Goal: Transaction & Acquisition: Purchase product/service

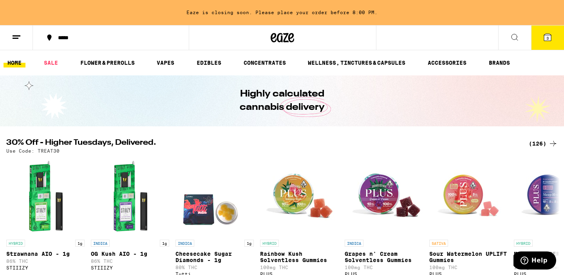
click at [545, 36] on icon at bounding box center [547, 37] width 7 height 7
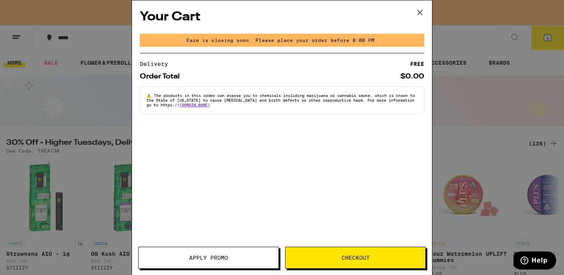
click at [421, 12] on icon at bounding box center [420, 12] width 5 height 5
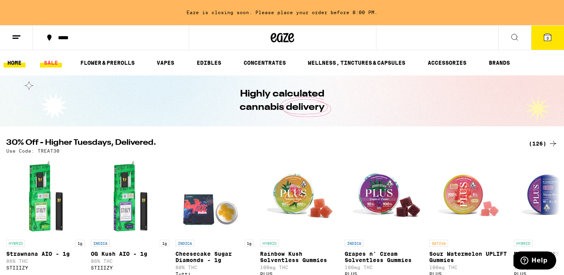
click at [50, 61] on link "SALE" at bounding box center [51, 62] width 22 height 9
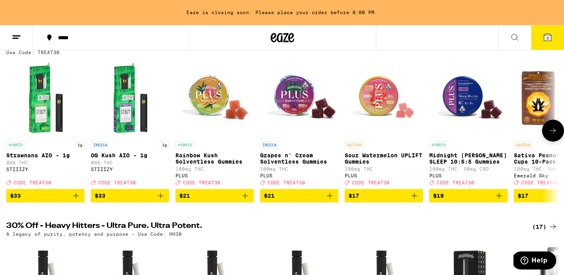
scroll to position [110, 0]
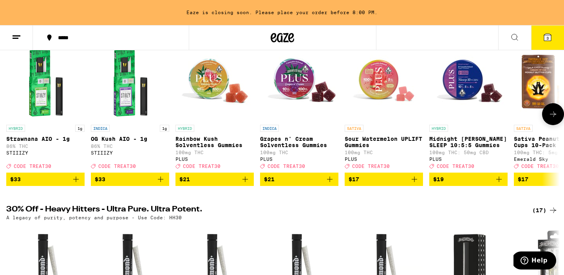
click at [123, 184] on span "$33" at bounding box center [130, 178] width 71 height 9
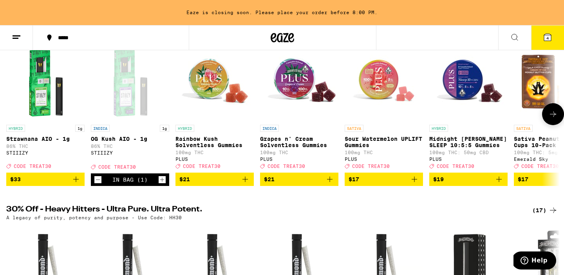
click at [96, 184] on icon "Decrement" at bounding box center [97, 179] width 7 height 9
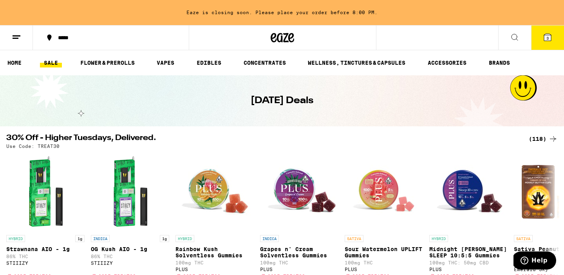
scroll to position [0, 0]
click at [48, 62] on link "SALE" at bounding box center [51, 62] width 22 height 9
click at [210, 59] on link "EDIBLES" at bounding box center [209, 62] width 33 height 9
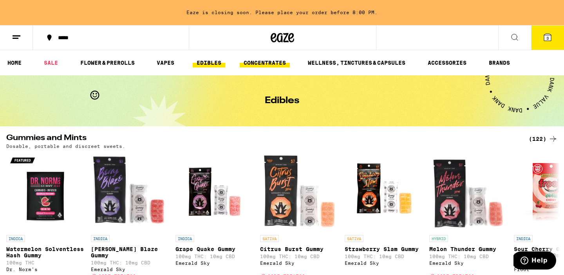
click at [273, 62] on link "CONCENTRATES" at bounding box center [265, 62] width 50 height 9
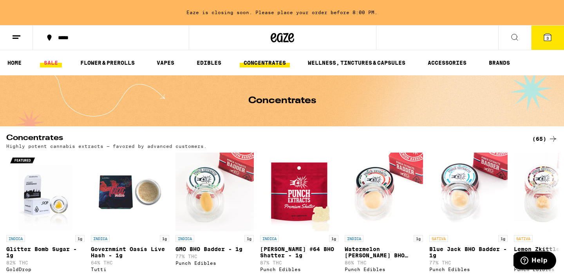
click at [47, 64] on link "SALE" at bounding box center [51, 62] width 22 height 9
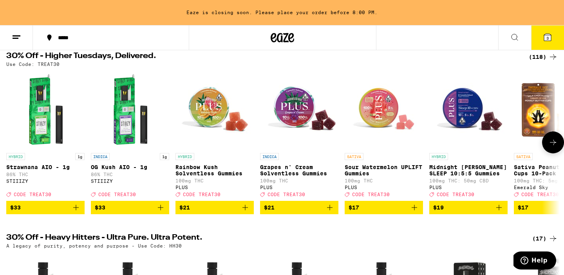
scroll to position [83, 0]
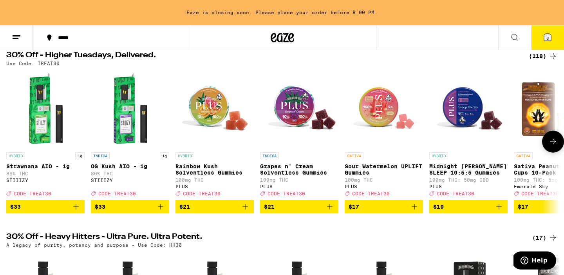
click at [215, 211] on span "$21" at bounding box center [215, 206] width 71 height 9
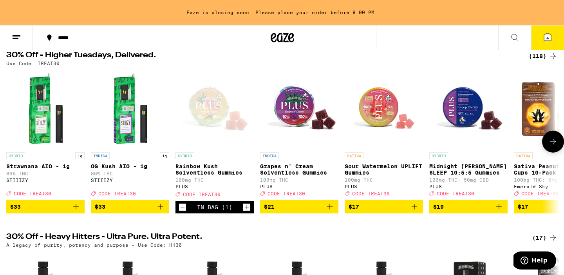
click at [545, 147] on button at bounding box center [554, 142] width 22 height 22
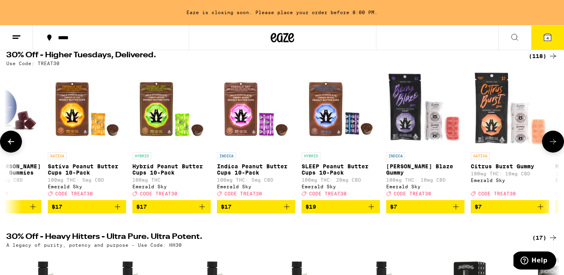
click at [455, 211] on icon "Add to bag" at bounding box center [456, 206] width 9 height 9
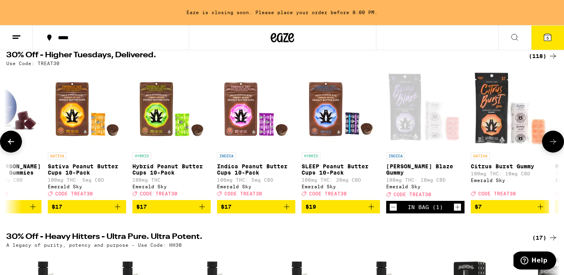
click at [456, 212] on icon "Increment" at bounding box center [457, 206] width 7 height 9
click at [405, 127] on div "Open page for Berry Blaze Gummy from Emerald Sky" at bounding box center [426, 109] width 78 height 78
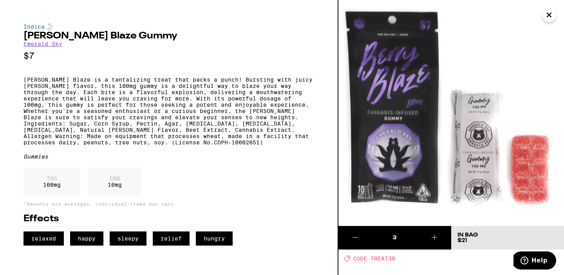
click at [544, 16] on button "Close" at bounding box center [550, 15] width 14 height 14
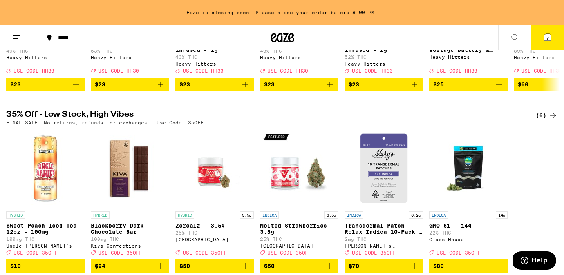
scroll to position [315, 0]
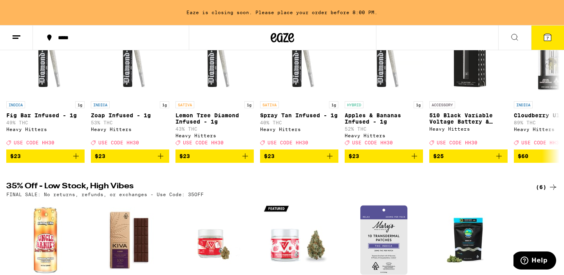
click at [553, 40] on button "7" at bounding box center [548, 37] width 33 height 24
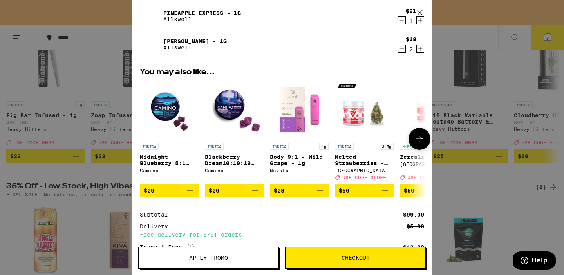
scroll to position [106, 0]
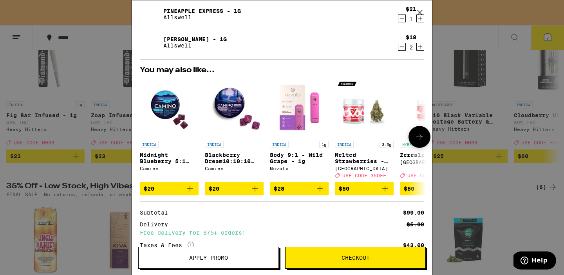
click at [259, 189] on icon "Add to bag" at bounding box center [254, 188] width 9 height 9
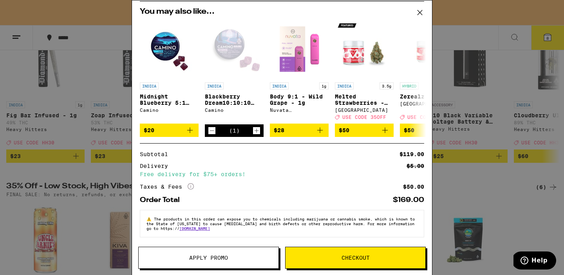
scroll to position [199, 0]
click at [191, 259] on span "Apply Promo" at bounding box center [208, 257] width 39 height 5
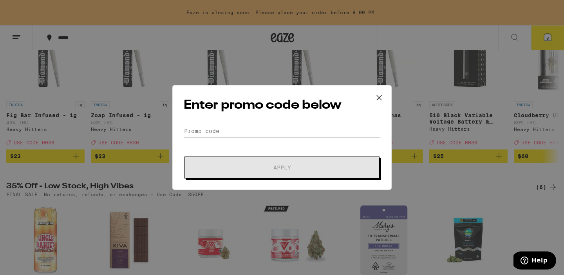
click at [207, 131] on input "Promo Code" at bounding box center [282, 131] width 197 height 12
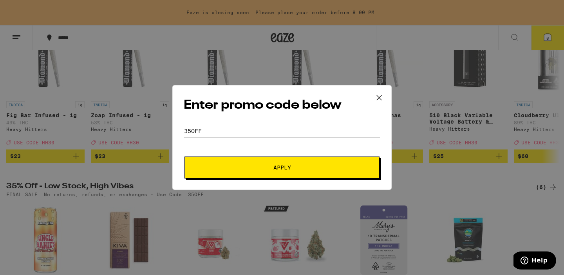
type input "35off"
click at [282, 167] on button "Apply" at bounding box center [282, 167] width 195 height 22
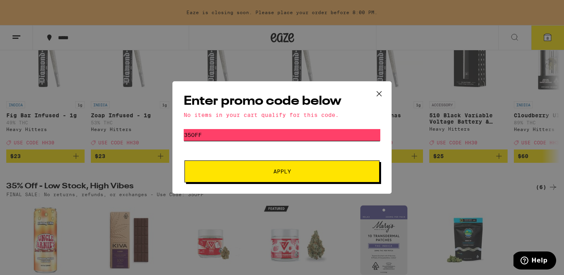
click at [206, 132] on input "35off" at bounding box center [282, 135] width 197 height 12
drag, startPoint x: 208, startPoint y: 136, endPoint x: 169, endPoint y: 134, distance: 38.9
click at [170, 134] on div "Enter promo code below No items in your cart qualify for this code. Promo Code …" at bounding box center [282, 137] width 564 height 275
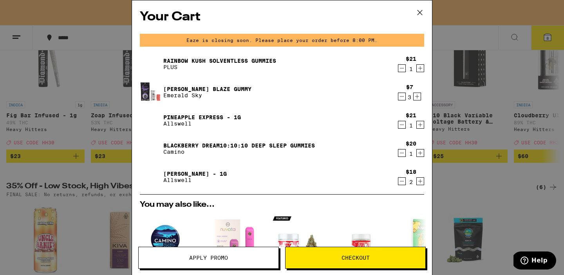
click at [401, 182] on icon "Decrement" at bounding box center [402, 180] width 7 height 9
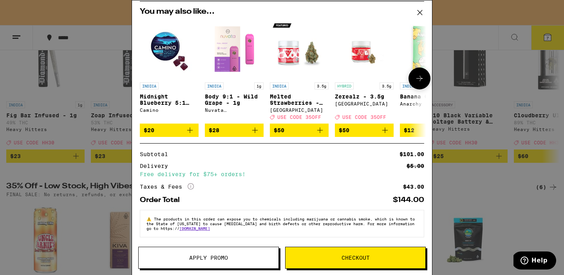
scroll to position [199, 0]
click at [353, 255] on span "Checkout" at bounding box center [356, 257] width 28 height 5
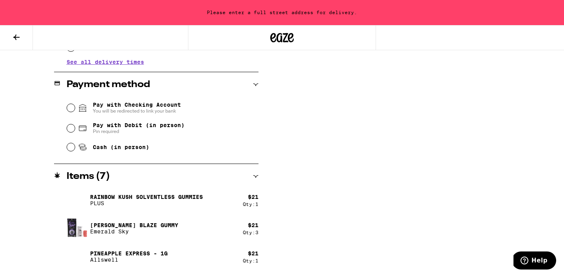
scroll to position [303, 0]
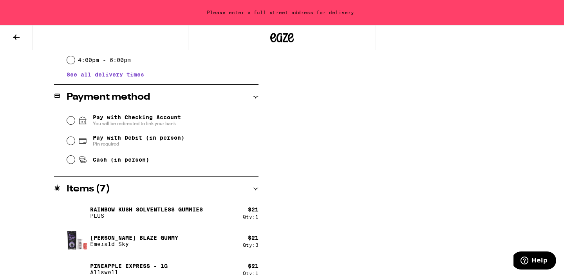
click at [73, 142] on input "Pay with Debit (in person) Pin required" at bounding box center [71, 141] width 8 height 8
radio input "true"
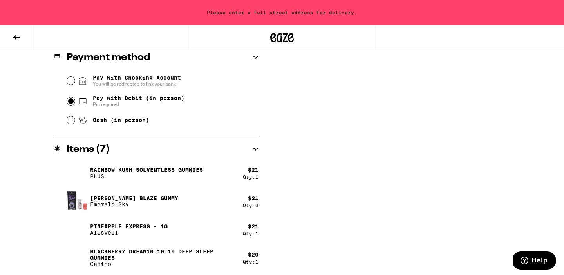
scroll to position [327, 0]
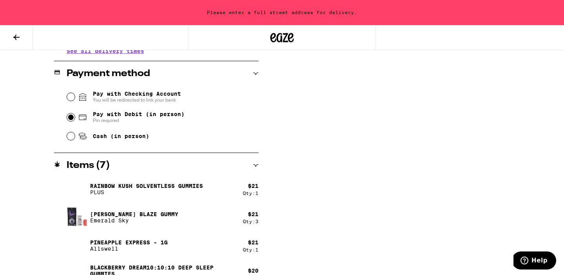
click at [73, 95] on input "Pay with Checking Account You will be redirected to link your bank" at bounding box center [71, 97] width 8 height 8
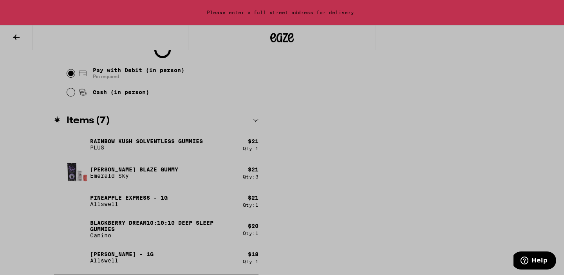
scroll to position [377, 0]
click at [72, 74] on div at bounding box center [282, 137] width 564 height 275
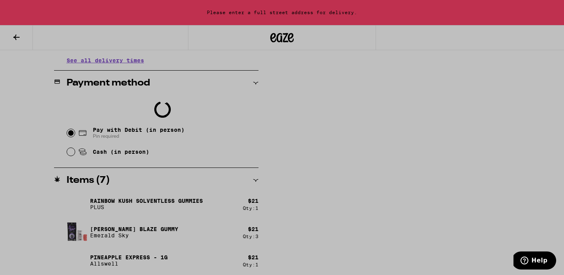
scroll to position [227, 0]
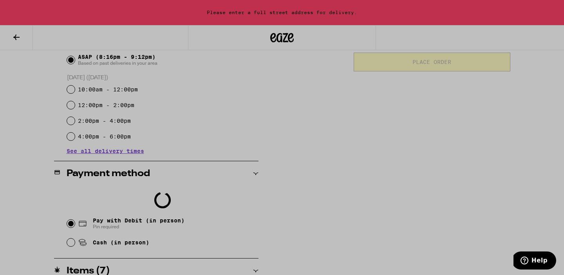
click at [74, 227] on div at bounding box center [282, 137] width 564 height 275
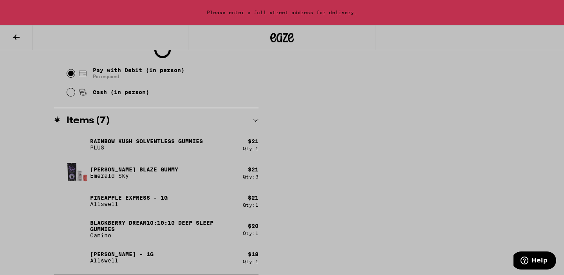
scroll to position [377, 0]
click at [18, 38] on div at bounding box center [282, 137] width 564 height 275
click at [238, 9] on div at bounding box center [282, 137] width 564 height 275
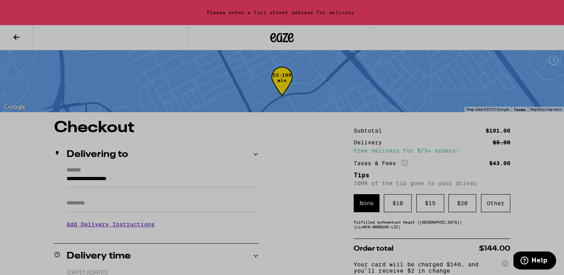
scroll to position [0, 0]
click at [15, 35] on div at bounding box center [282, 137] width 564 height 275
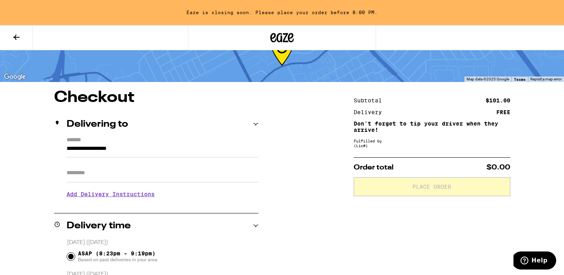
scroll to position [44, 0]
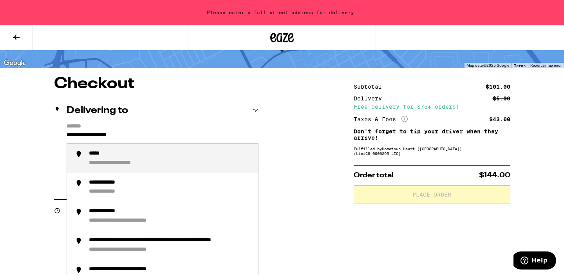
drag, startPoint x: 143, startPoint y: 136, endPoint x: 23, endPoint y: 127, distance: 120.6
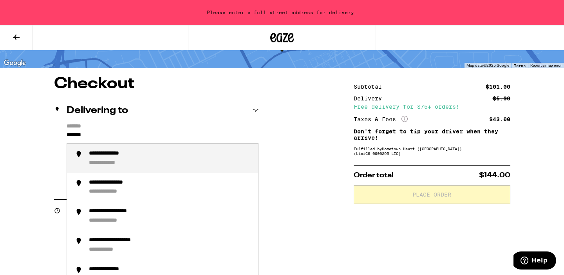
click at [112, 164] on div "**********" at bounding box center [112, 163] width 46 height 7
type input "**********"
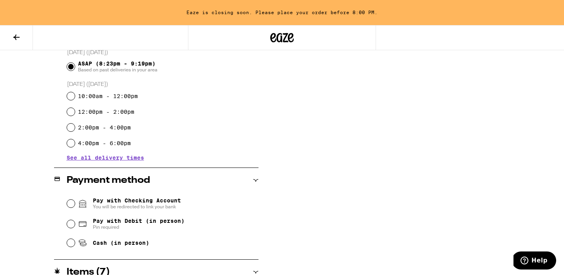
scroll to position [229, 0]
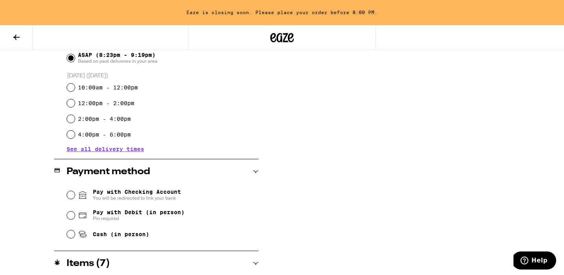
click at [72, 212] on div "Pay with Debit (in person) Pin required" at bounding box center [163, 215] width 192 height 20
click at [71, 216] on input "Pay with Debit (in person) Pin required" at bounding box center [71, 215] width 8 height 8
radio input "true"
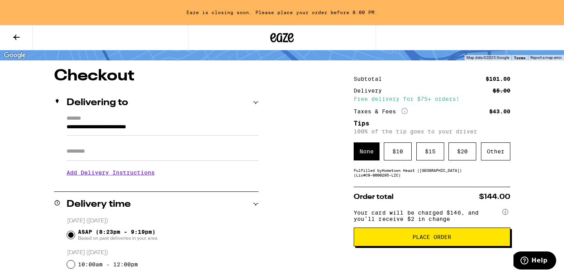
scroll to position [62, 0]
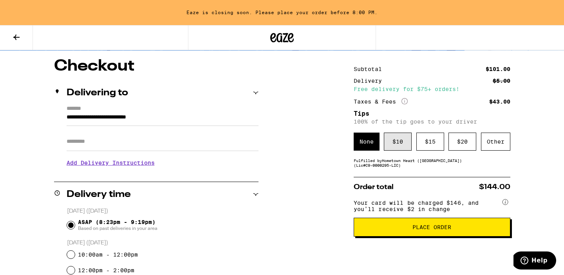
click at [397, 147] on div "$ 10" at bounding box center [398, 141] width 28 height 18
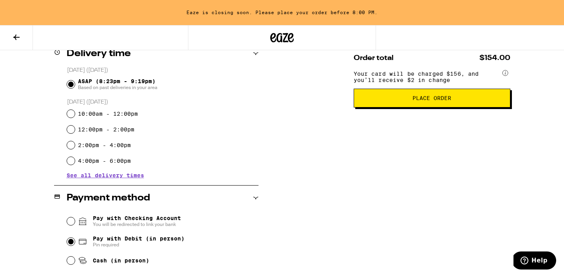
scroll to position [203, 0]
click at [394, 100] on span "Place Order" at bounding box center [432, 97] width 143 height 5
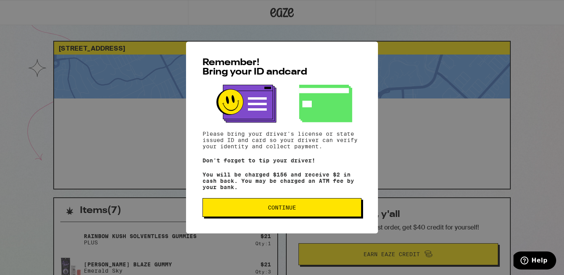
click at [279, 210] on span "Continue" at bounding box center [282, 207] width 28 height 5
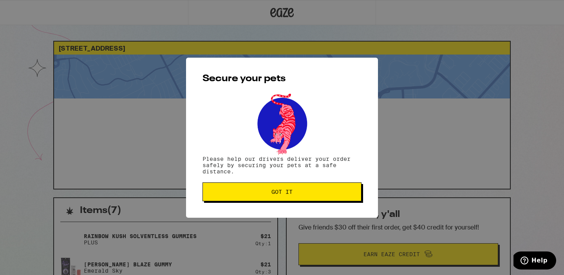
click at [275, 194] on span "Got it" at bounding box center [282, 191] width 21 height 5
